Goal: Check status

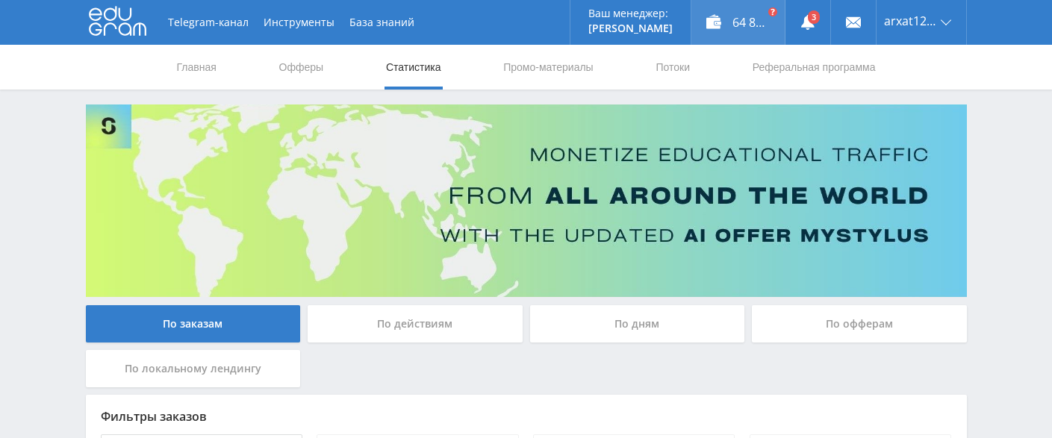
click at [722, 17] on div "64 850,27 ₽" at bounding box center [737, 22] width 93 height 45
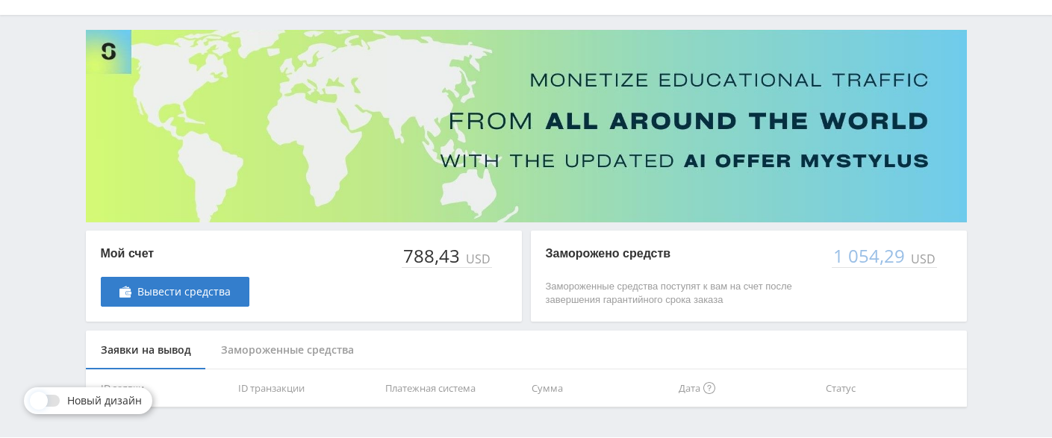
scroll to position [119, 0]
